Goal: Task Accomplishment & Management: Use online tool/utility

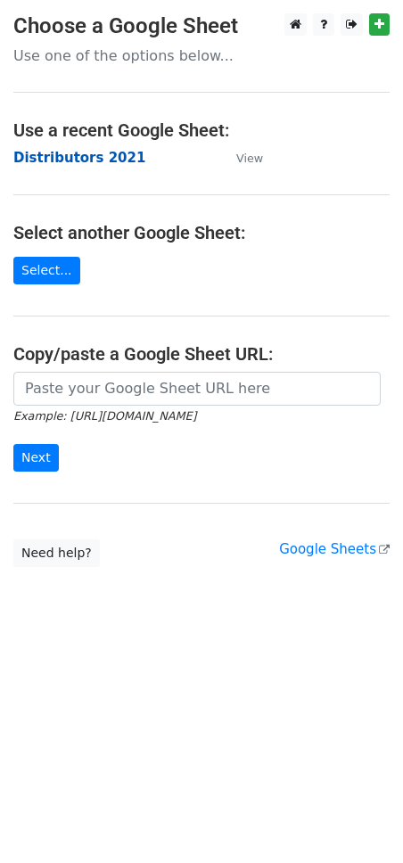
click at [52, 160] on strong "Distributors 2021" at bounding box center [79, 158] width 132 height 16
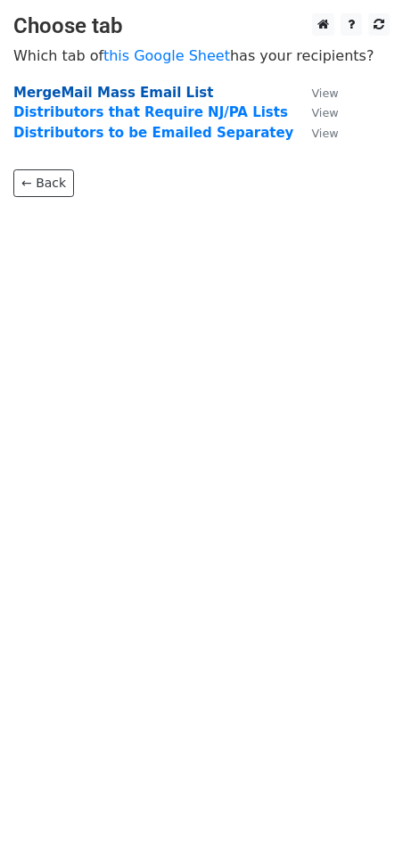
click at [68, 87] on strong "MergeMail Mass Email List" at bounding box center [113, 93] width 200 height 16
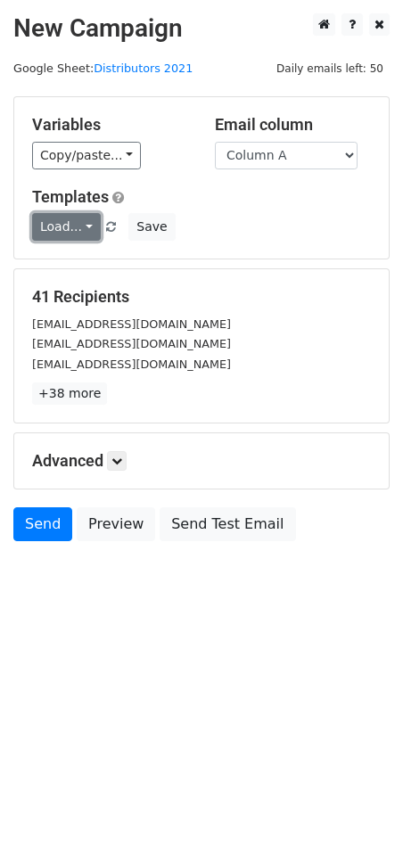
click at [86, 228] on link "Load..." at bounding box center [66, 227] width 69 height 28
click at [71, 264] on link "Distributors List" at bounding box center [111, 268] width 156 height 29
